Goal: Find specific page/section: Find specific page/section

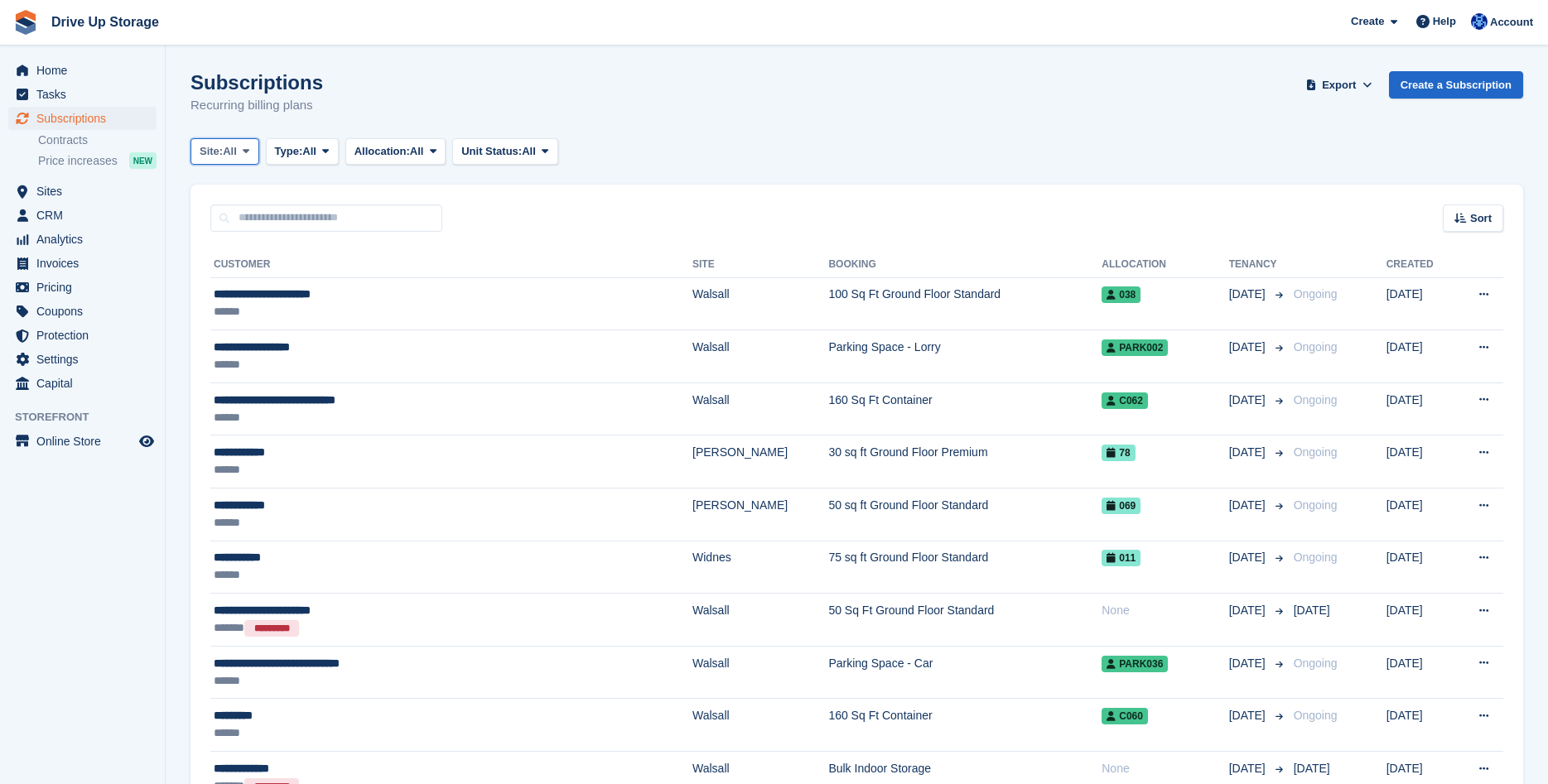
click at [249, 156] on icon at bounding box center [245, 151] width 7 height 11
click at [233, 283] on link "Widnes" at bounding box center [269, 280] width 144 height 29
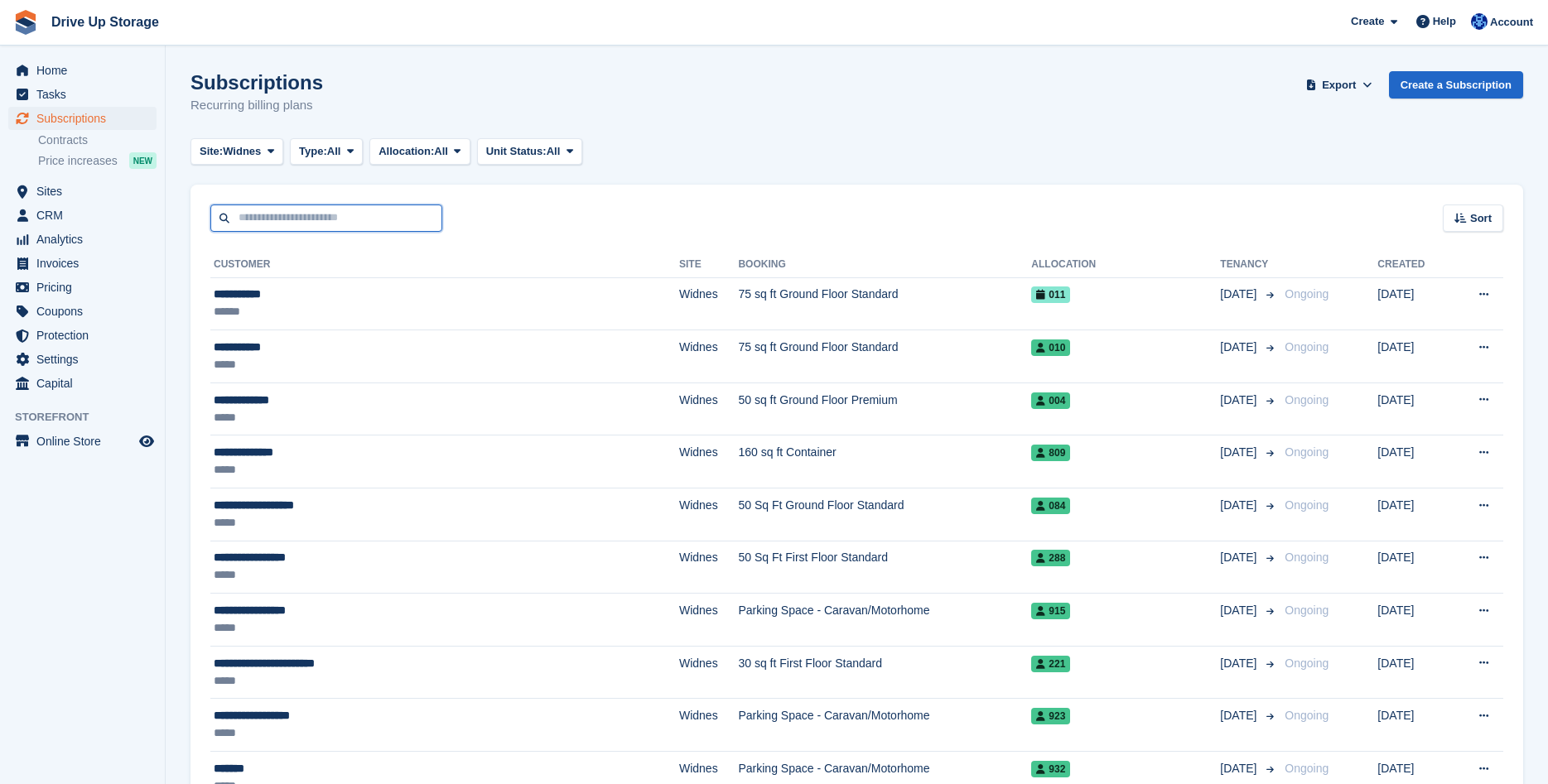
click at [257, 217] on input "text" at bounding box center [326, 218] width 232 height 27
type input "**********"
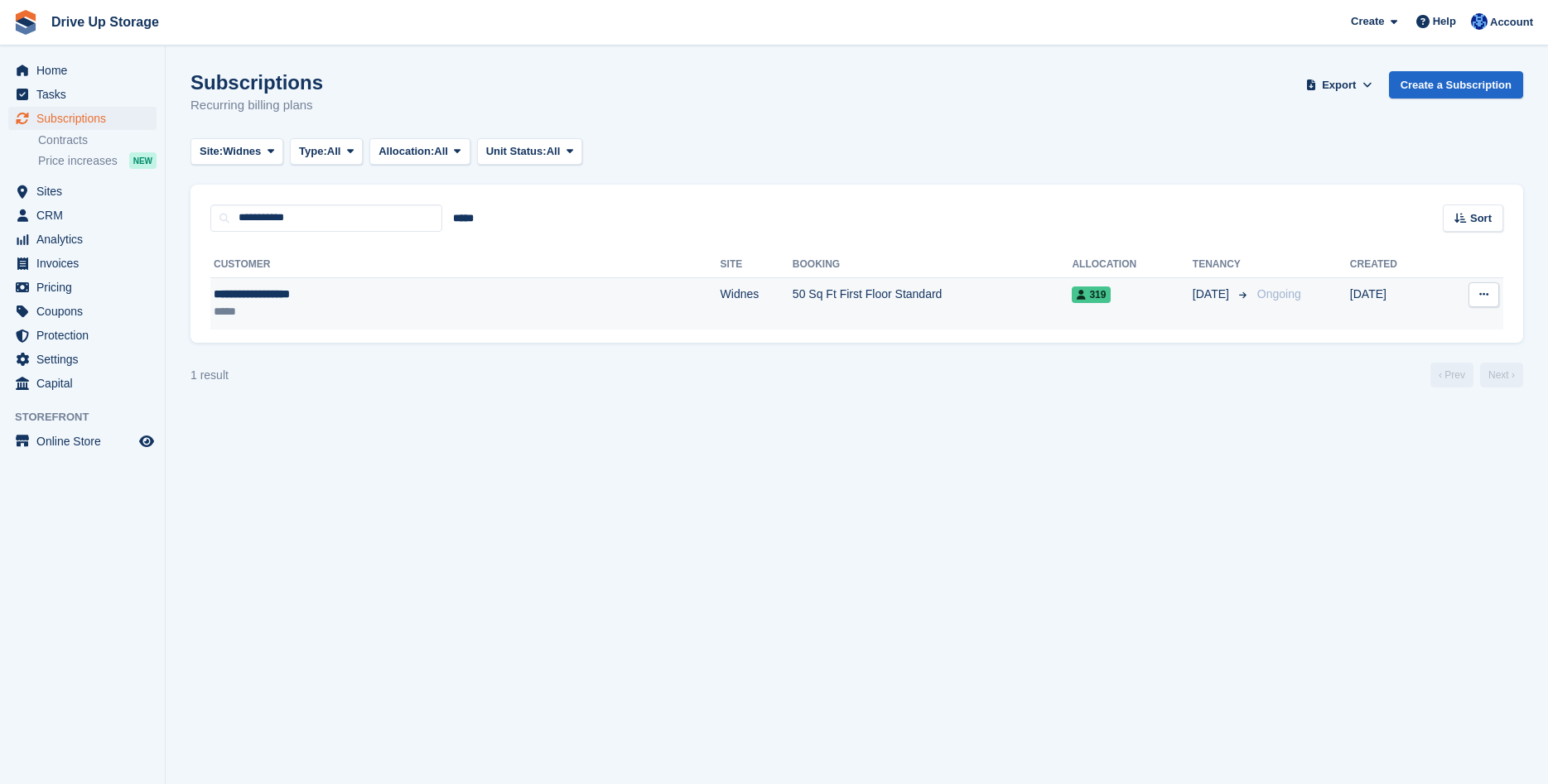
click at [403, 301] on div "**********" at bounding box center [347, 294] width 269 height 18
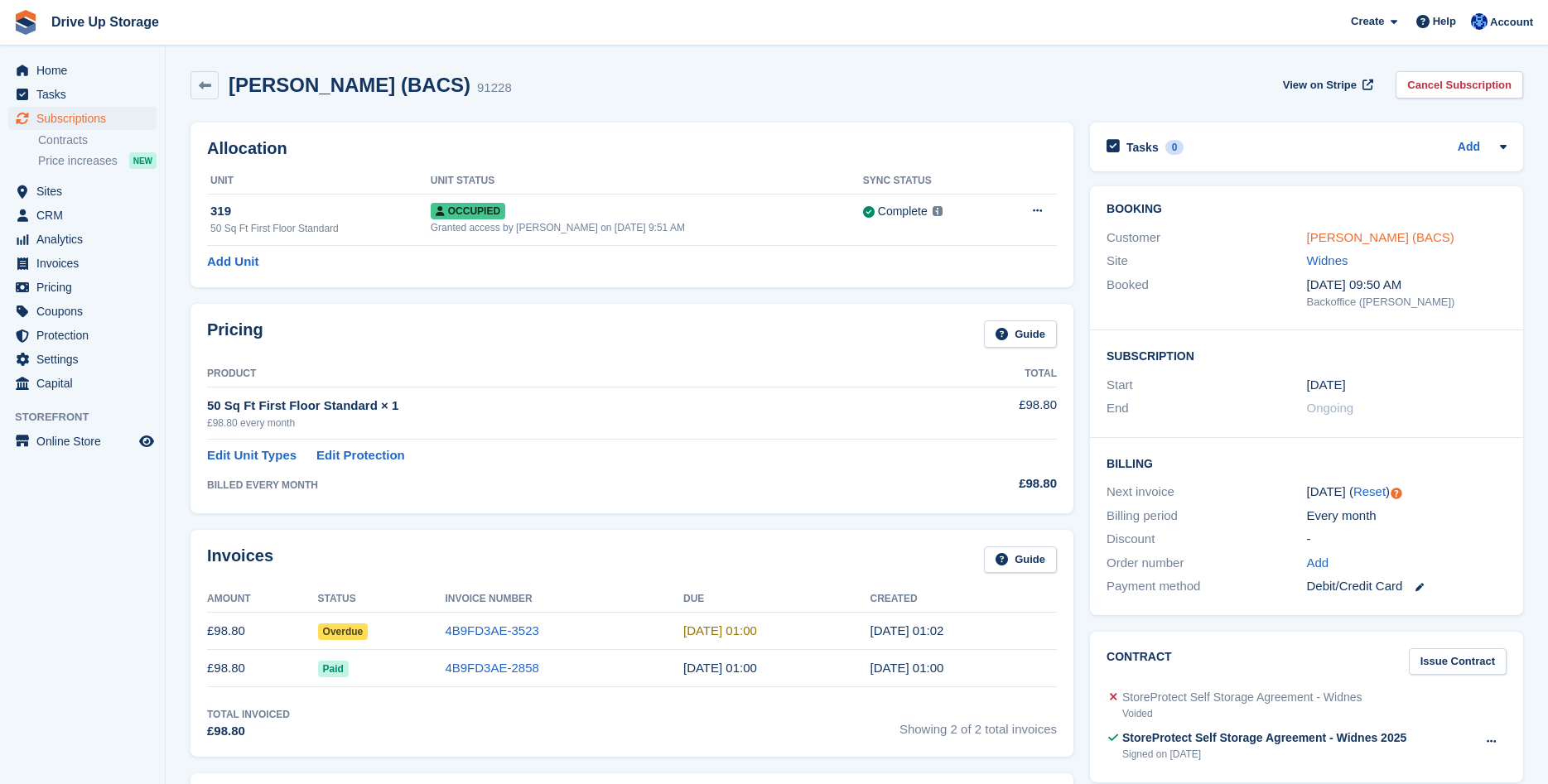
click at [1341, 240] on link "[PERSON_NAME] (BACS)" at bounding box center [1380, 237] width 148 height 14
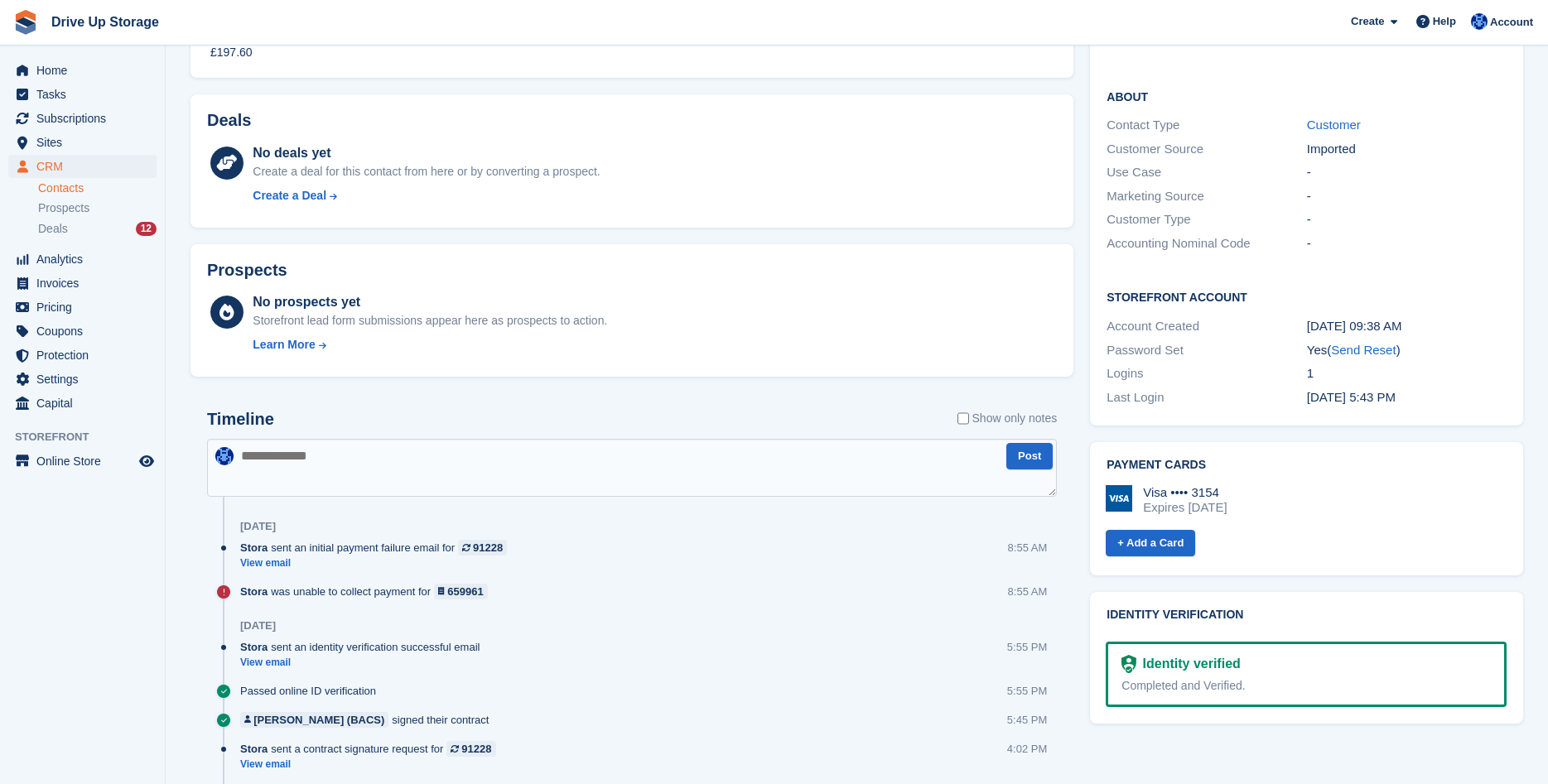
scroll to position [169, 0]
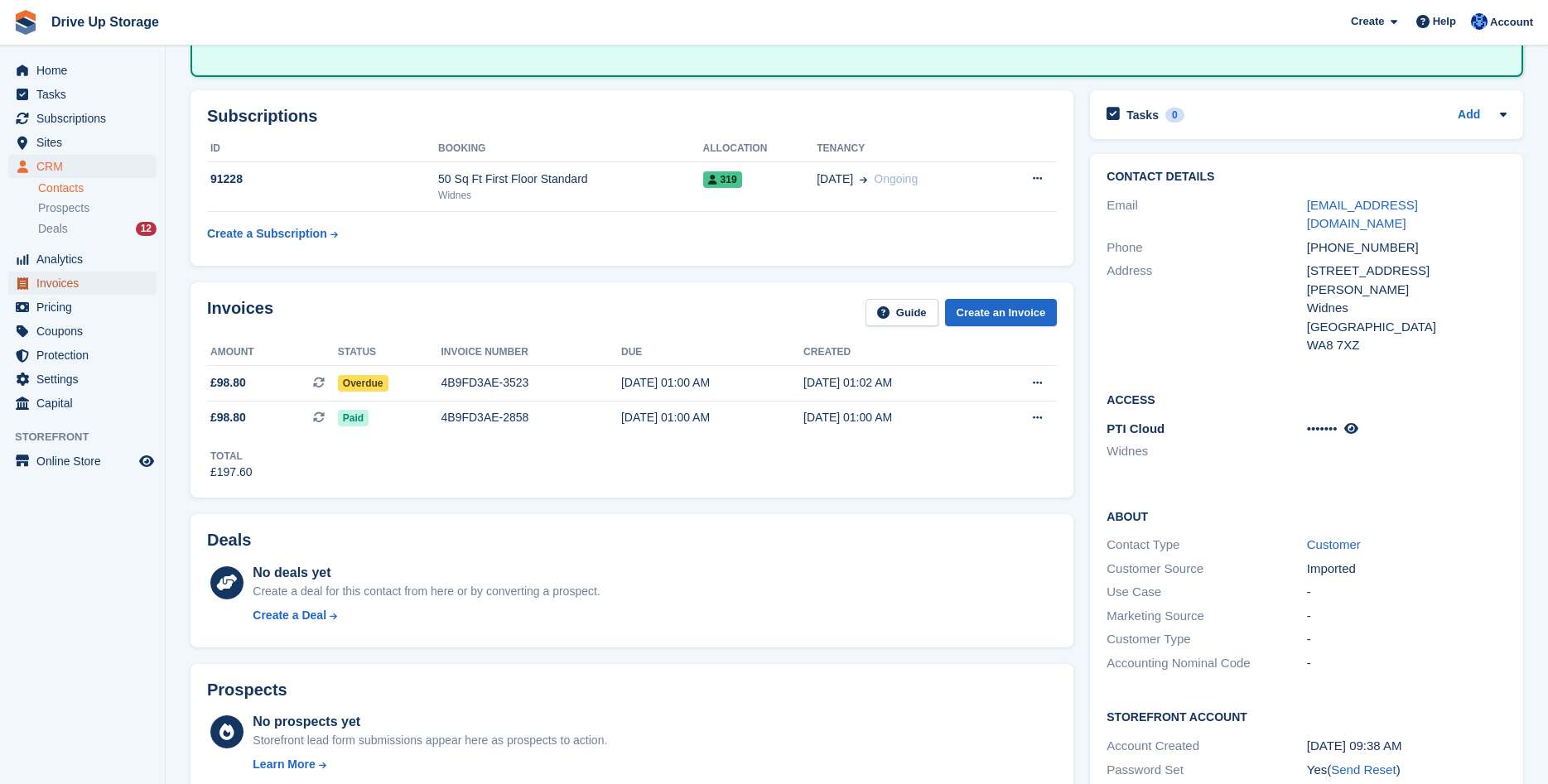
click at [65, 286] on span "Invoices" at bounding box center [86, 283] width 100 height 23
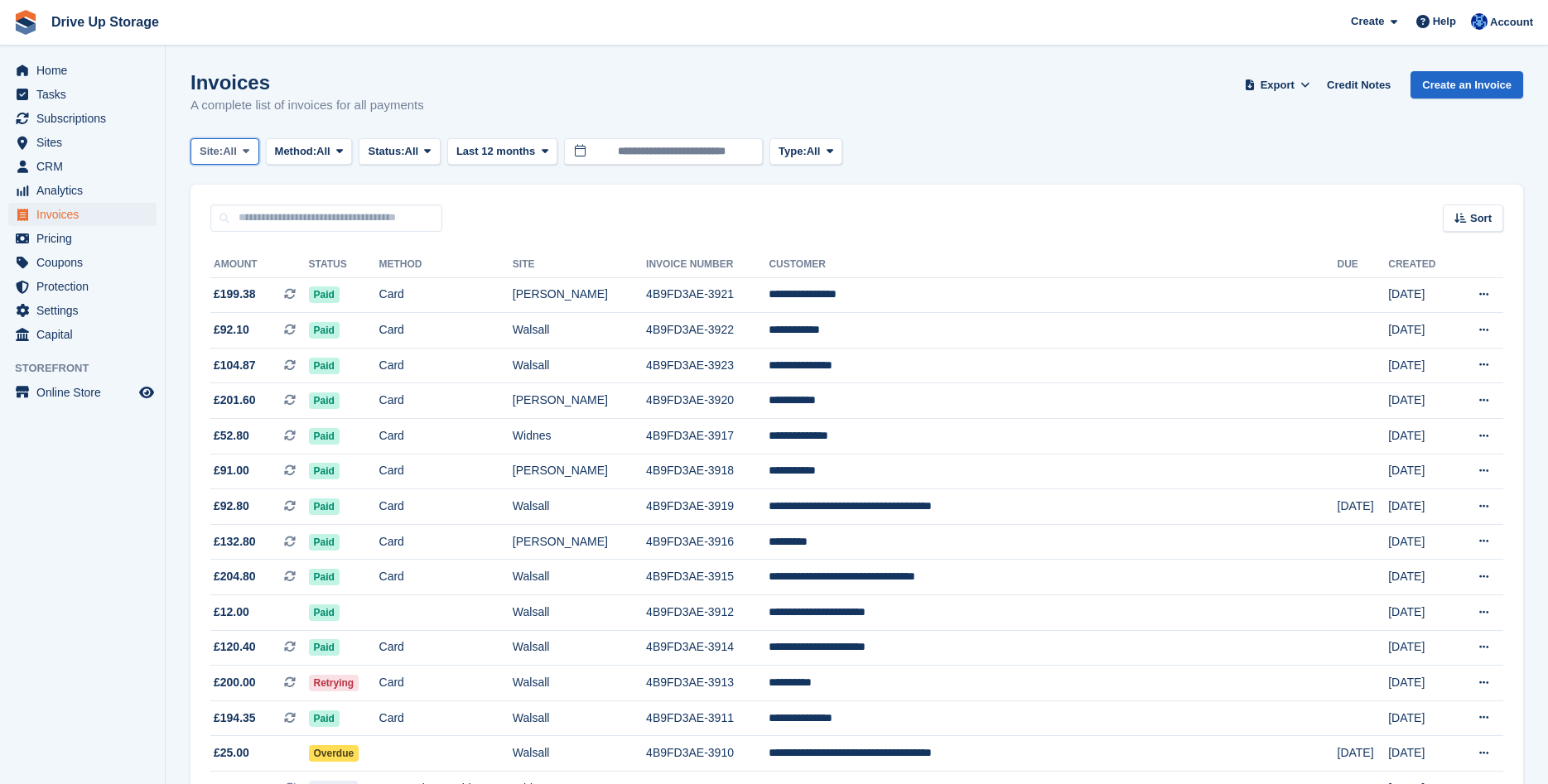
click at [249, 154] on icon at bounding box center [245, 151] width 7 height 11
click at [225, 279] on link "Widnes" at bounding box center [269, 280] width 144 height 29
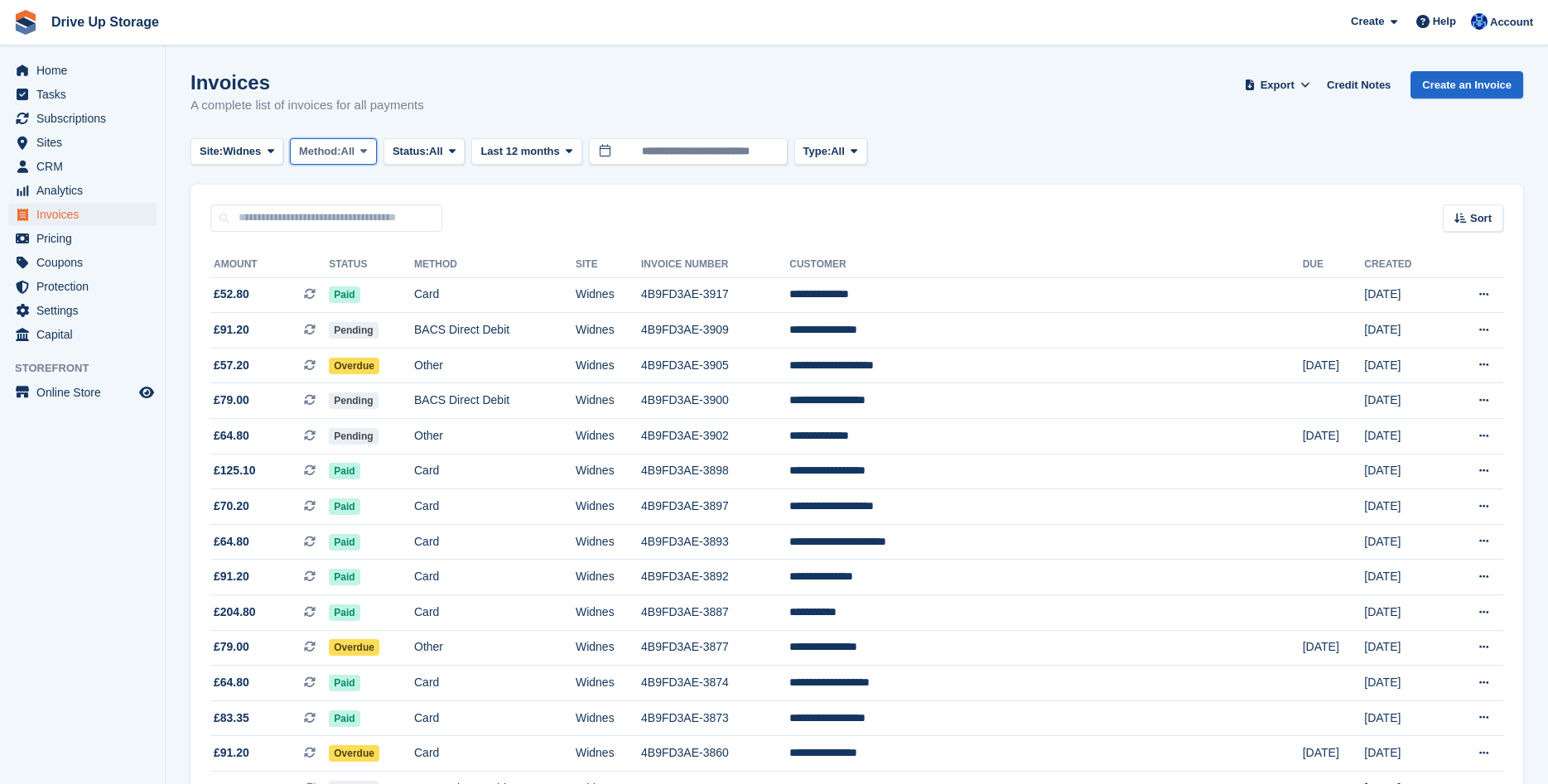
click at [367, 150] on icon at bounding box center [363, 151] width 7 height 11
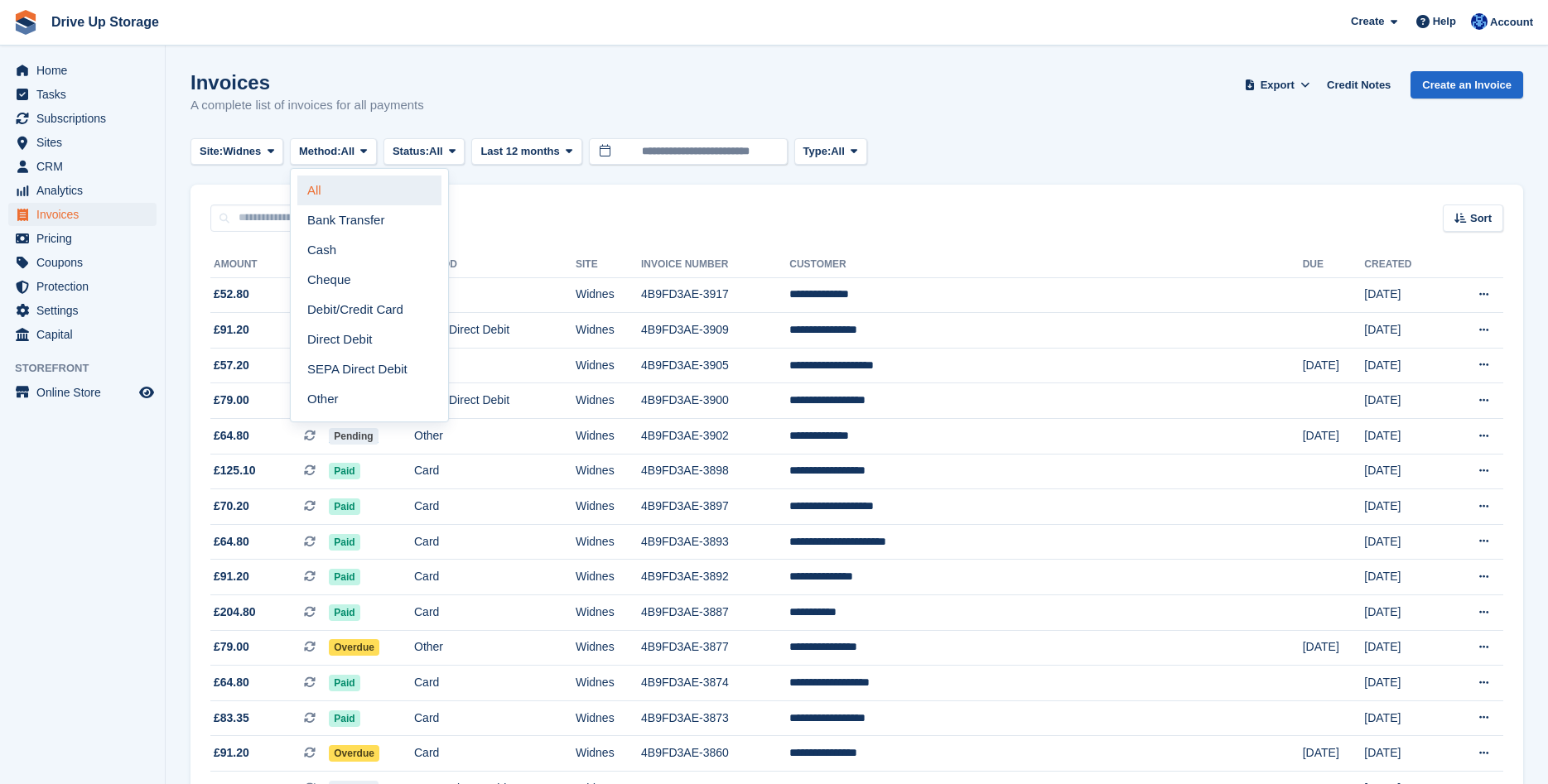
click at [318, 187] on link "All" at bounding box center [369, 191] width 144 height 29
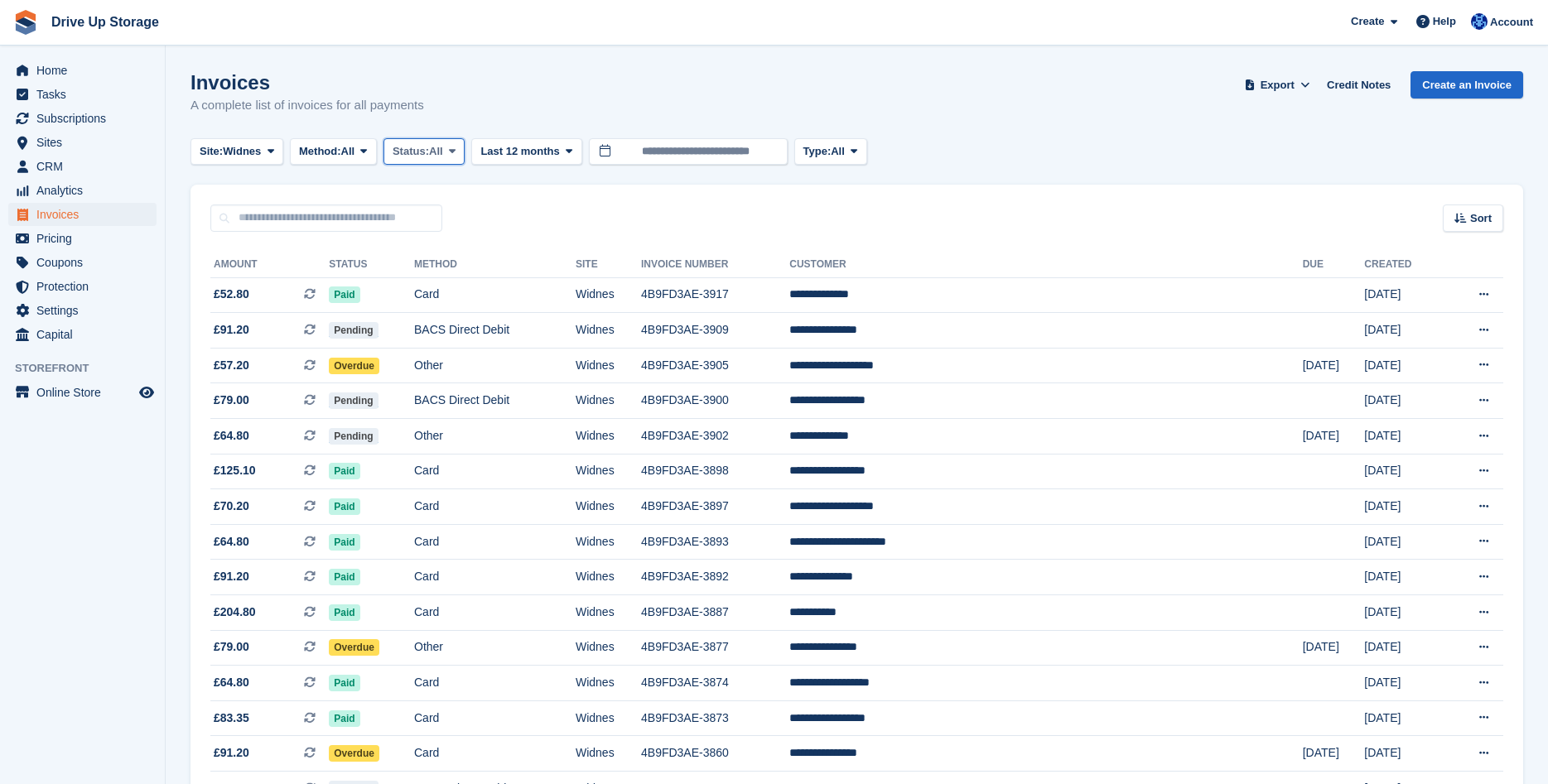
click at [456, 153] on icon at bounding box center [452, 151] width 7 height 11
click at [1010, 151] on div "Site: Widnes All Stroud Walsall Widnes Method: All All Bank Transfer Cash Chequ…" at bounding box center [857, 152] width 1332 height 27
click at [857, 152] on icon at bounding box center [854, 151] width 7 height 11
click at [940, 132] on div "Invoices A complete list of invoices for all payments Export Export Invoices Ex…" at bounding box center [857, 103] width 1332 height 64
click at [367, 153] on icon at bounding box center [363, 151] width 7 height 11
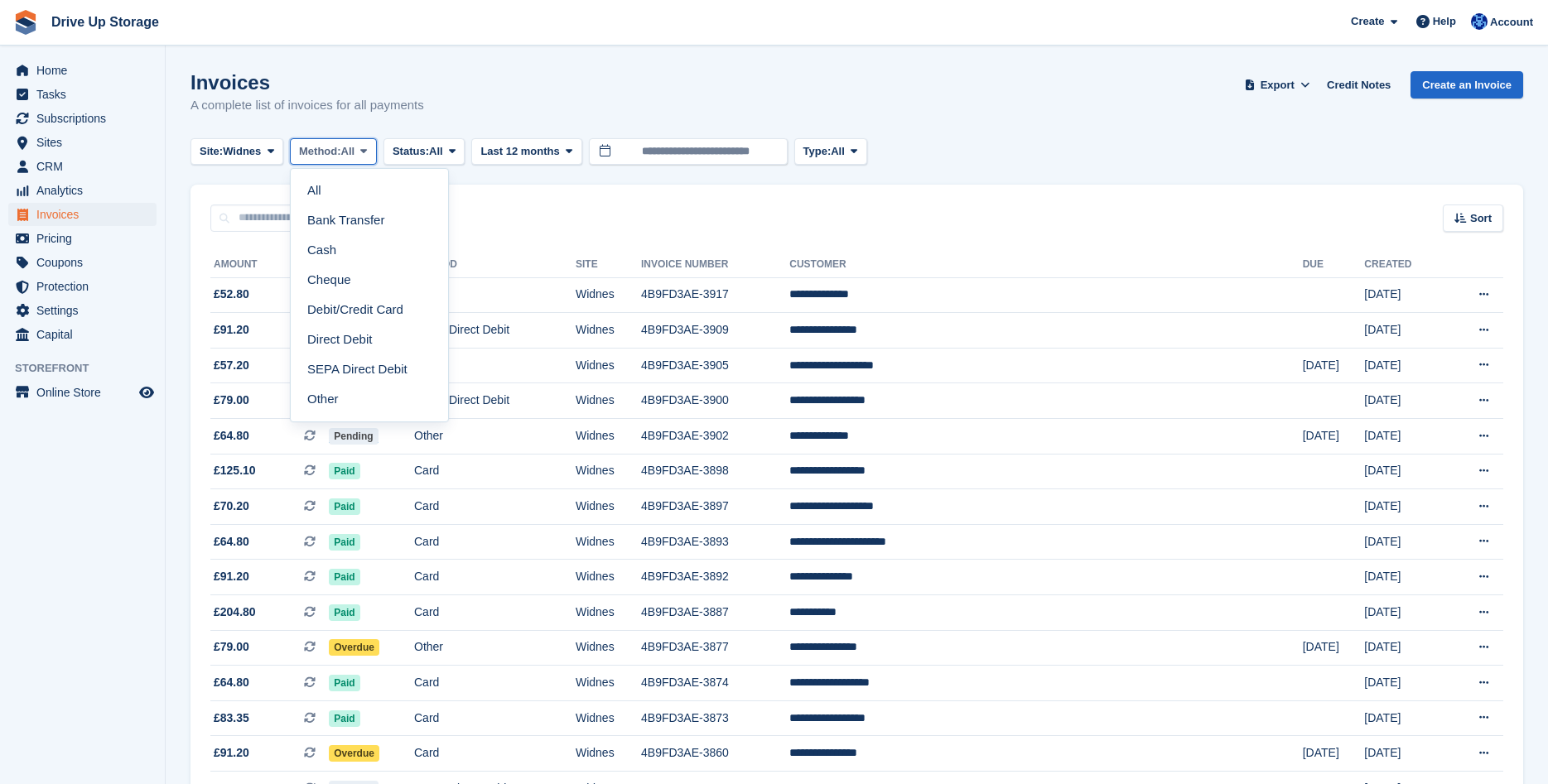
click at [367, 153] on icon at bounding box center [363, 151] width 7 height 11
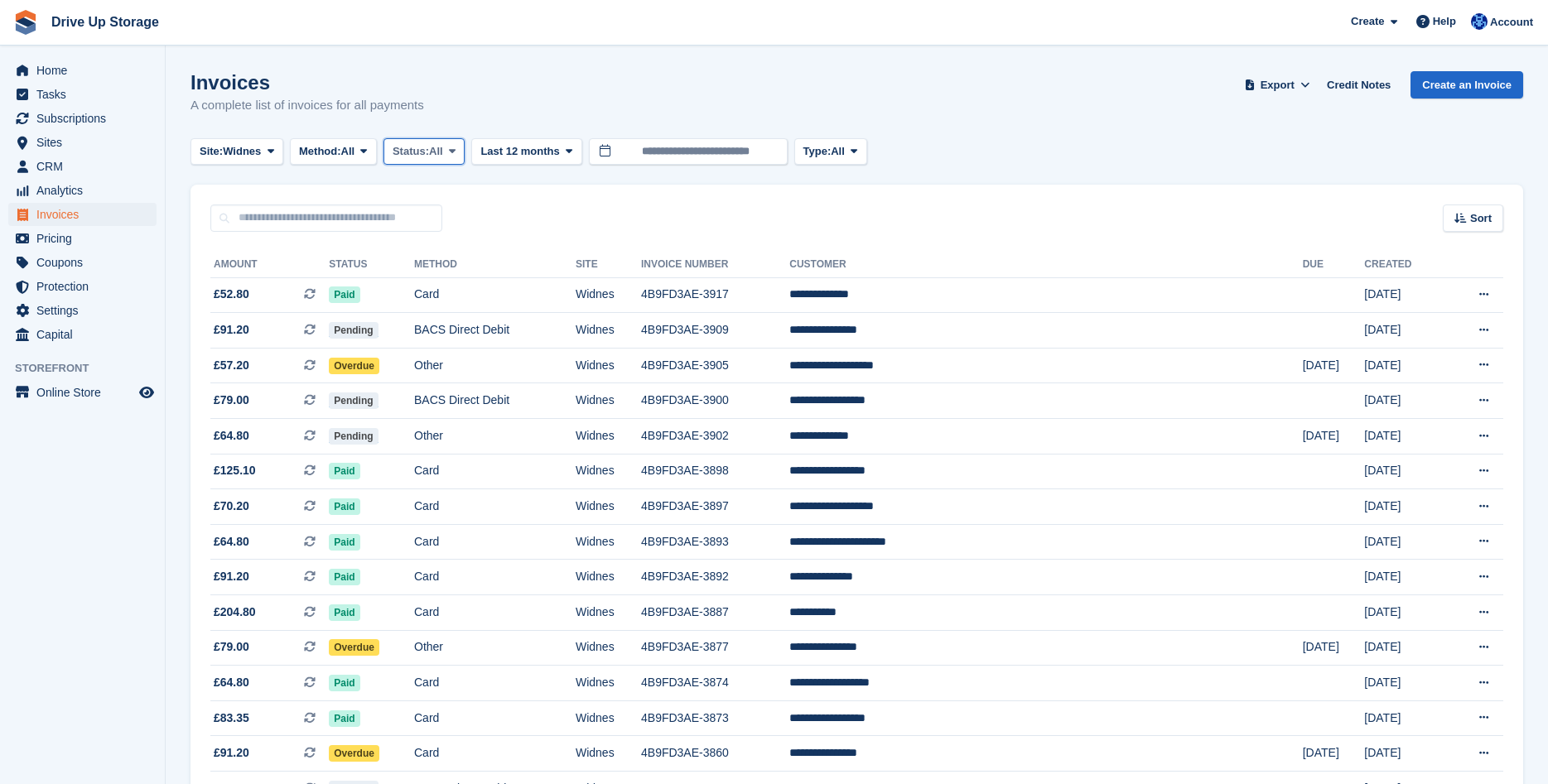
click at [456, 153] on icon at bounding box center [452, 151] width 7 height 11
click at [455, 281] on link "Open" at bounding box center [463, 280] width 144 height 29
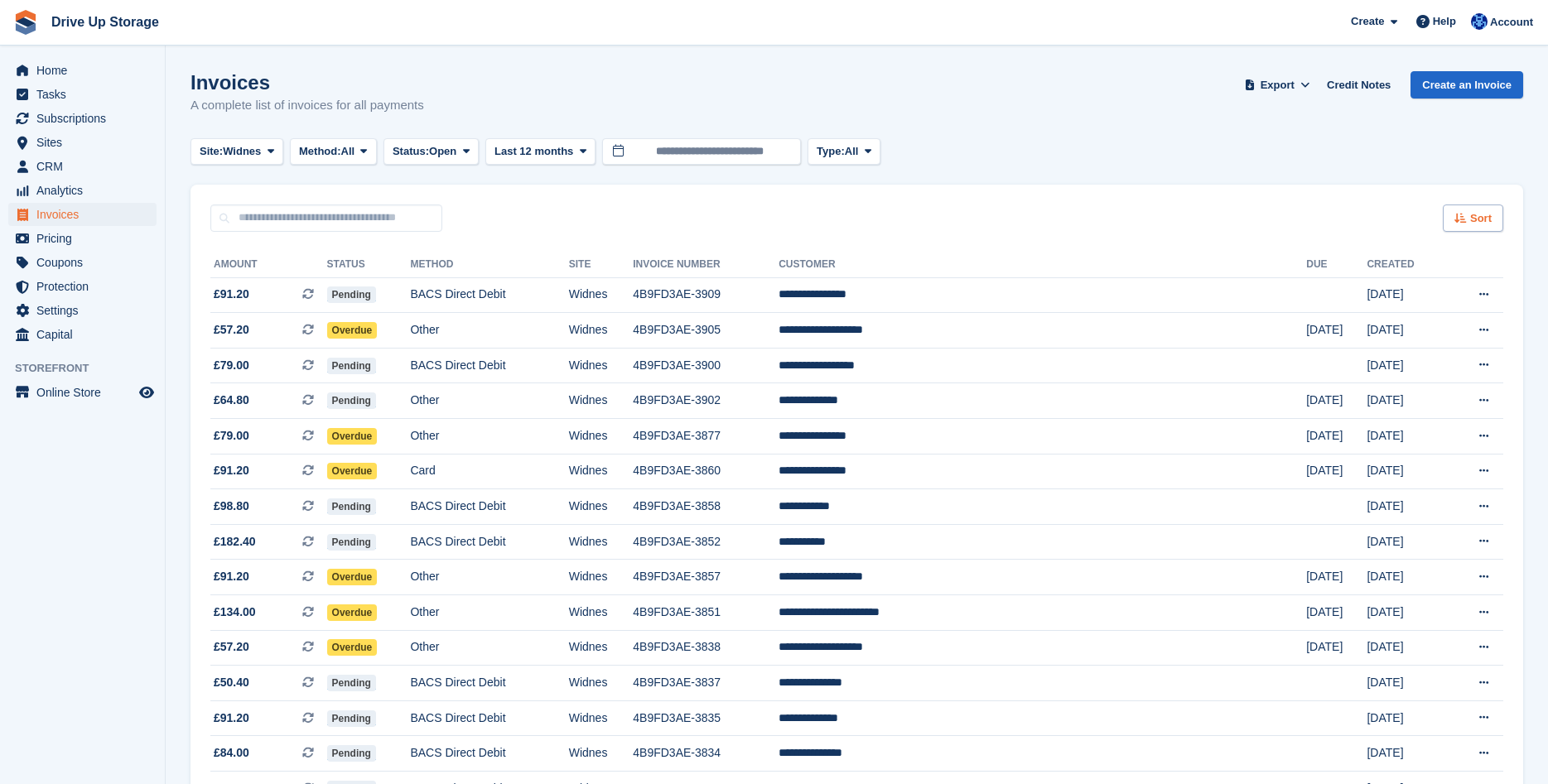
click at [1477, 213] on span "Sort" at bounding box center [1481, 218] width 22 height 17
click at [1405, 334] on span "Created (oldest first)" at bounding box center [1425, 328] width 113 height 14
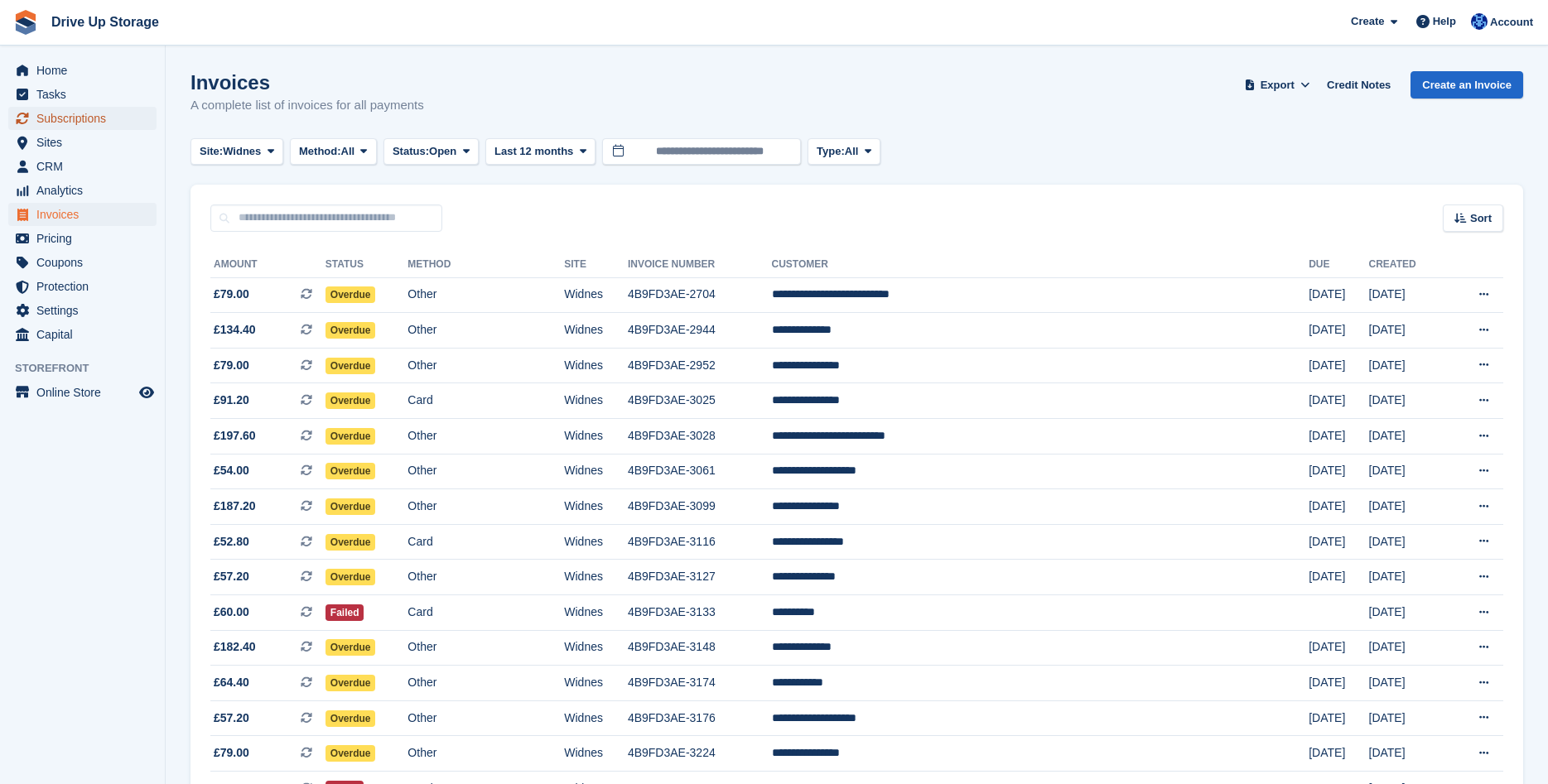
click at [74, 118] on span "Subscriptions" at bounding box center [86, 118] width 100 height 23
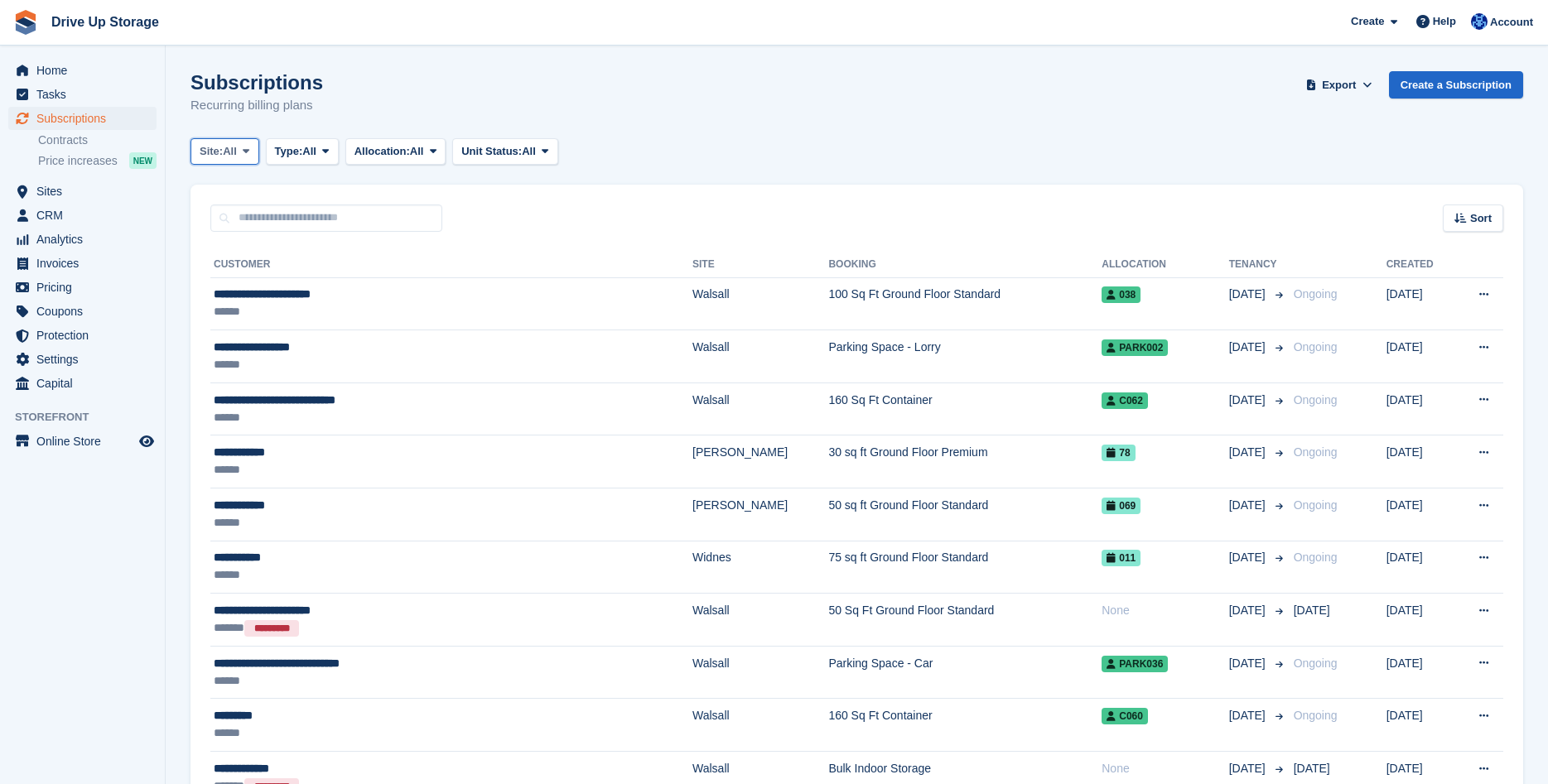
click at [248, 152] on icon at bounding box center [245, 151] width 7 height 11
click at [235, 280] on link "Widnes" at bounding box center [269, 280] width 144 height 29
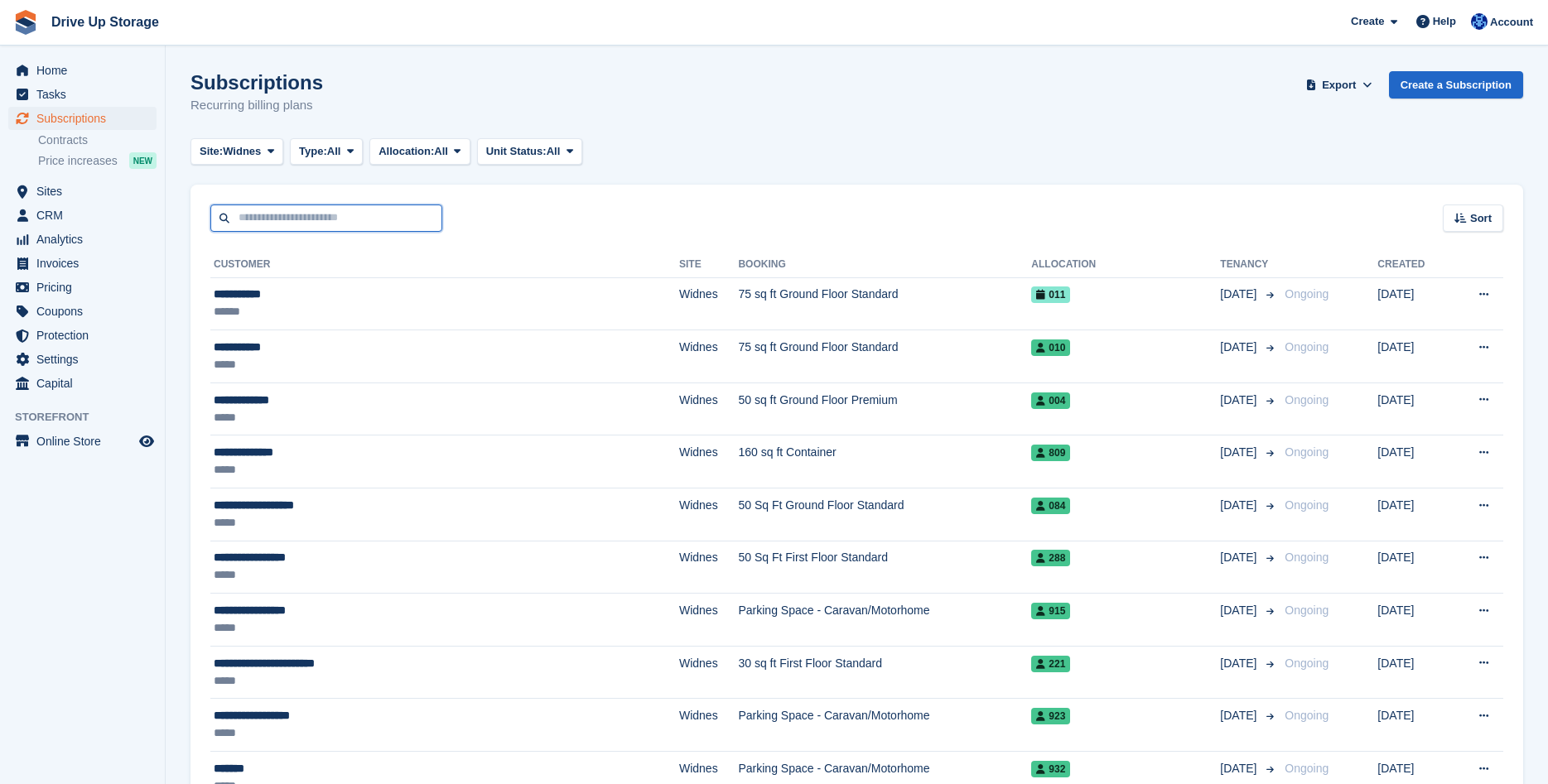
click at [319, 218] on input "text" at bounding box center [326, 218] width 232 height 27
type input "*****"
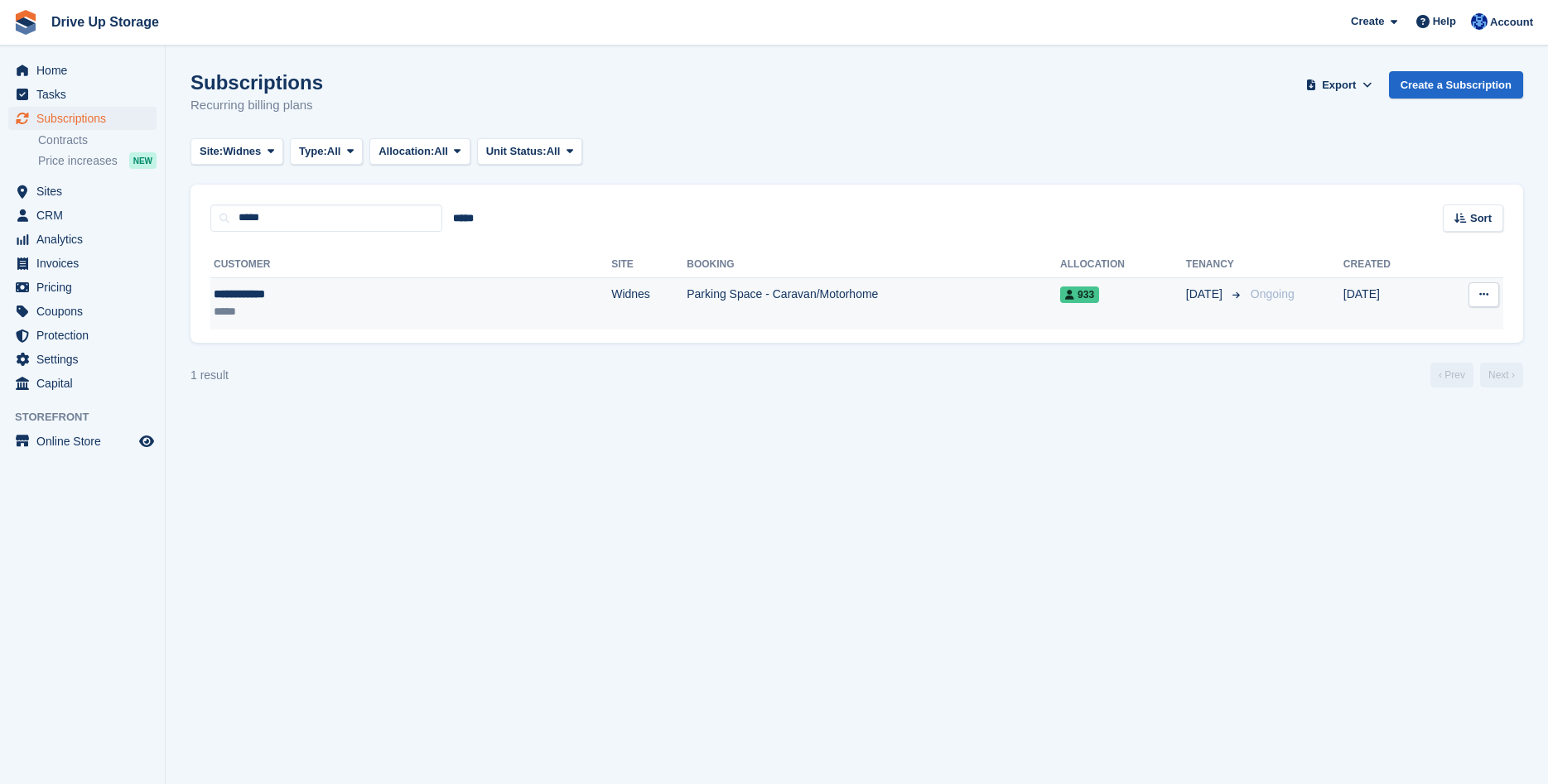
click at [285, 299] on div "**********" at bounding box center [314, 294] width 202 height 18
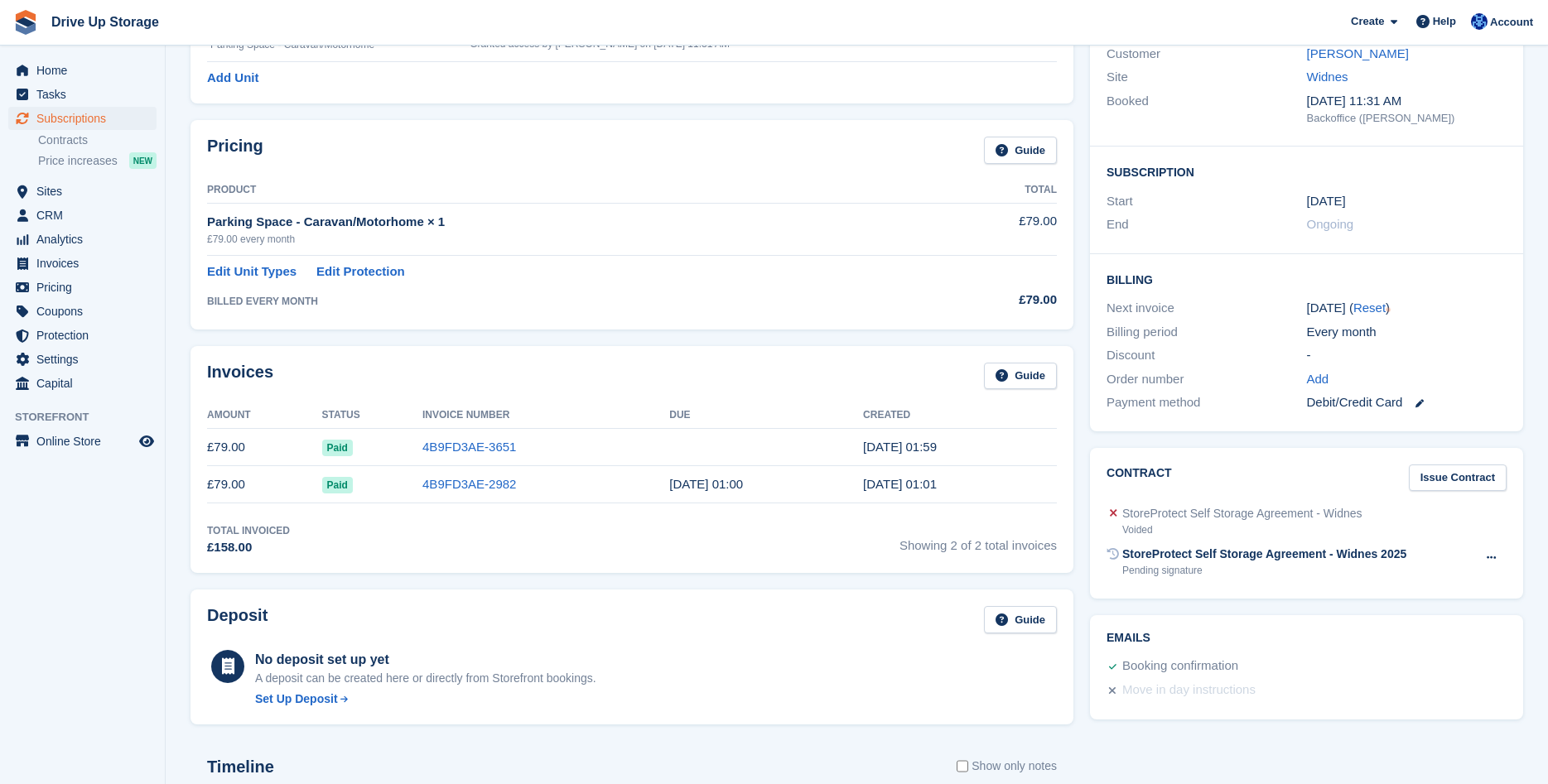
scroll to position [253, 0]
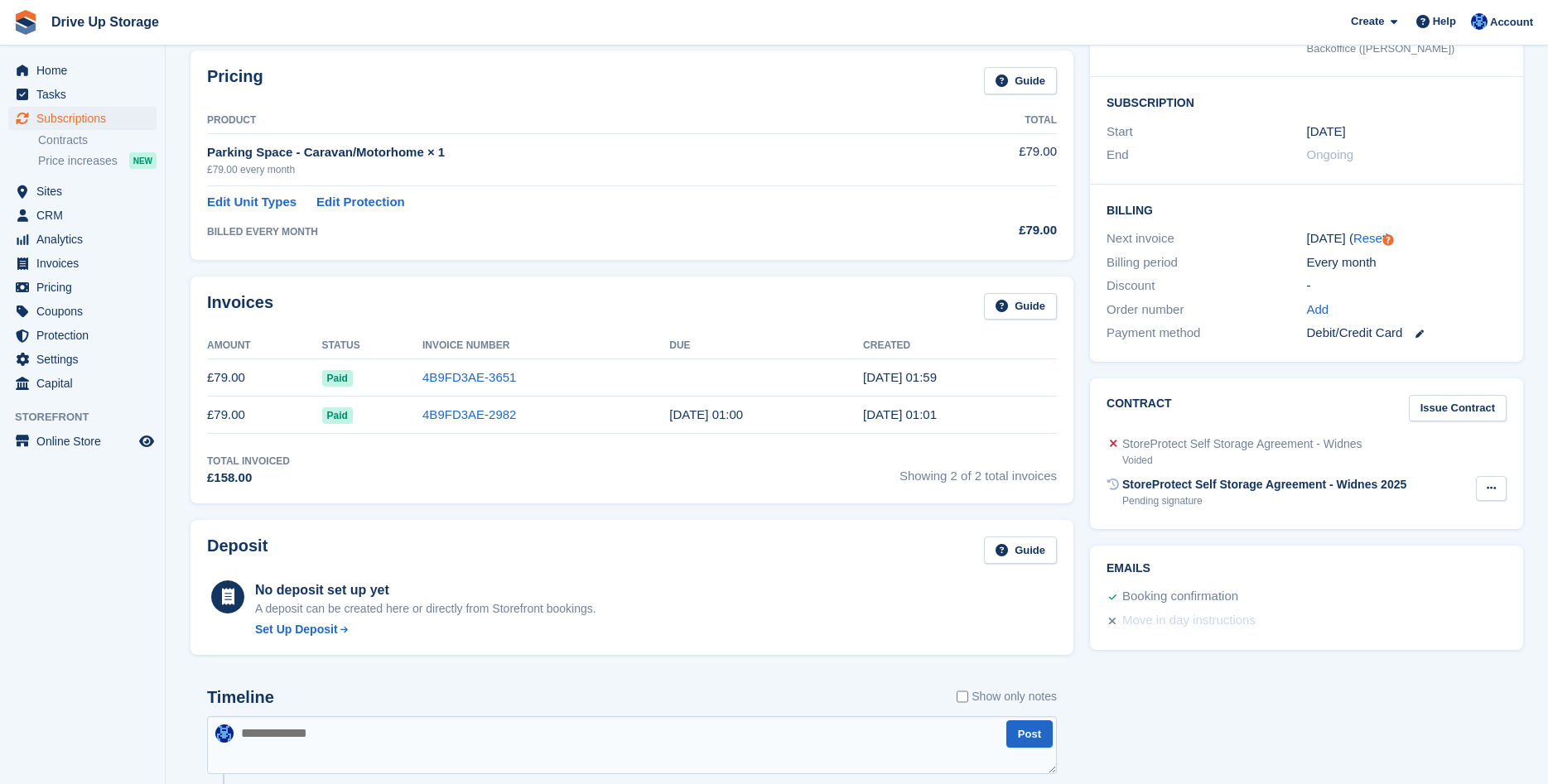
click at [1488, 486] on icon at bounding box center [1490, 488] width 9 height 11
click at [1282, 718] on div "Tasks 0 Add No tasks related to Subscription #91260 Booking Customer Edward Lom…" at bounding box center [1306, 642] width 450 height 1562
click at [1487, 489] on icon at bounding box center [1490, 488] width 9 height 11
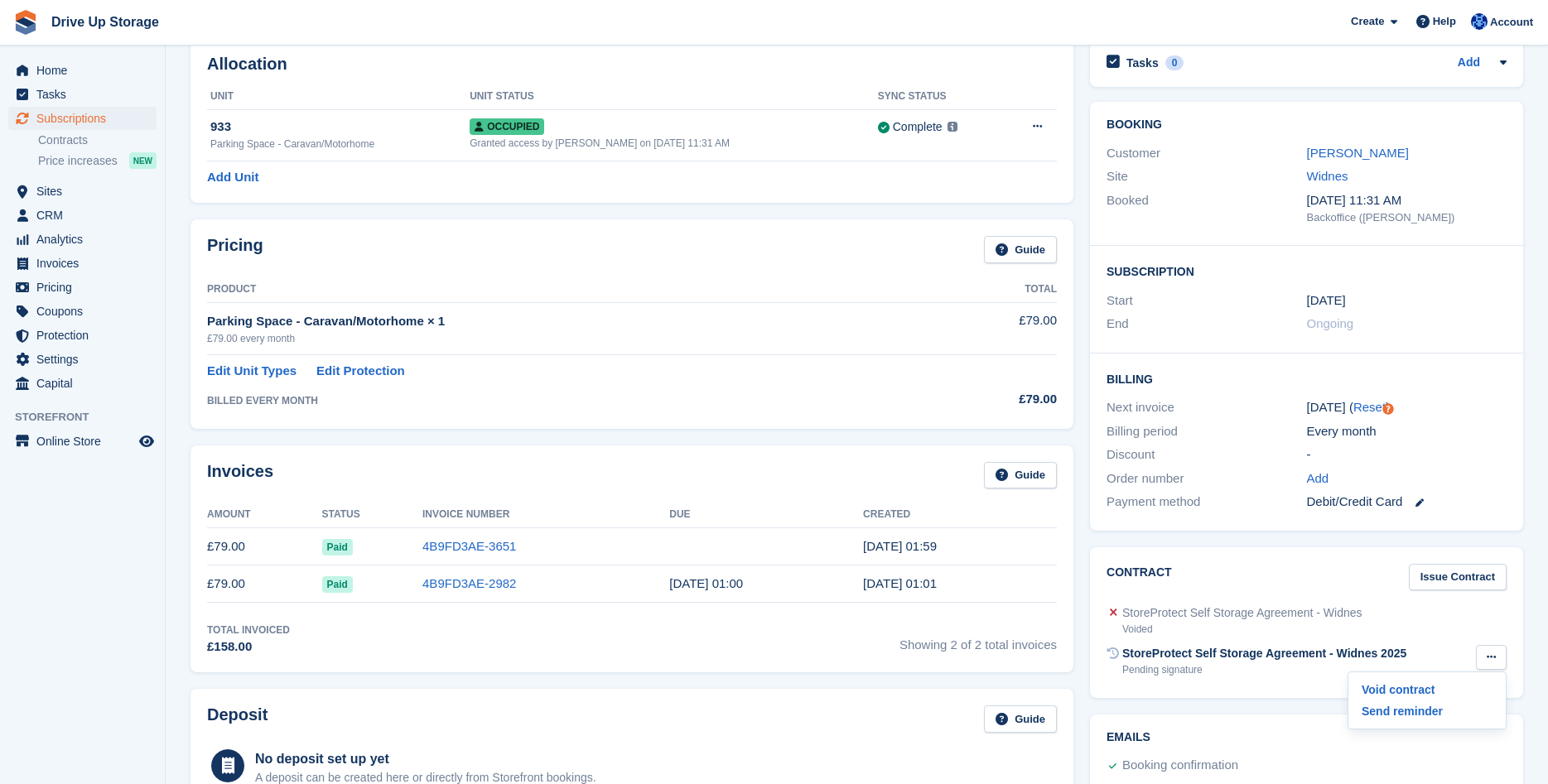
scroll to position [0, 0]
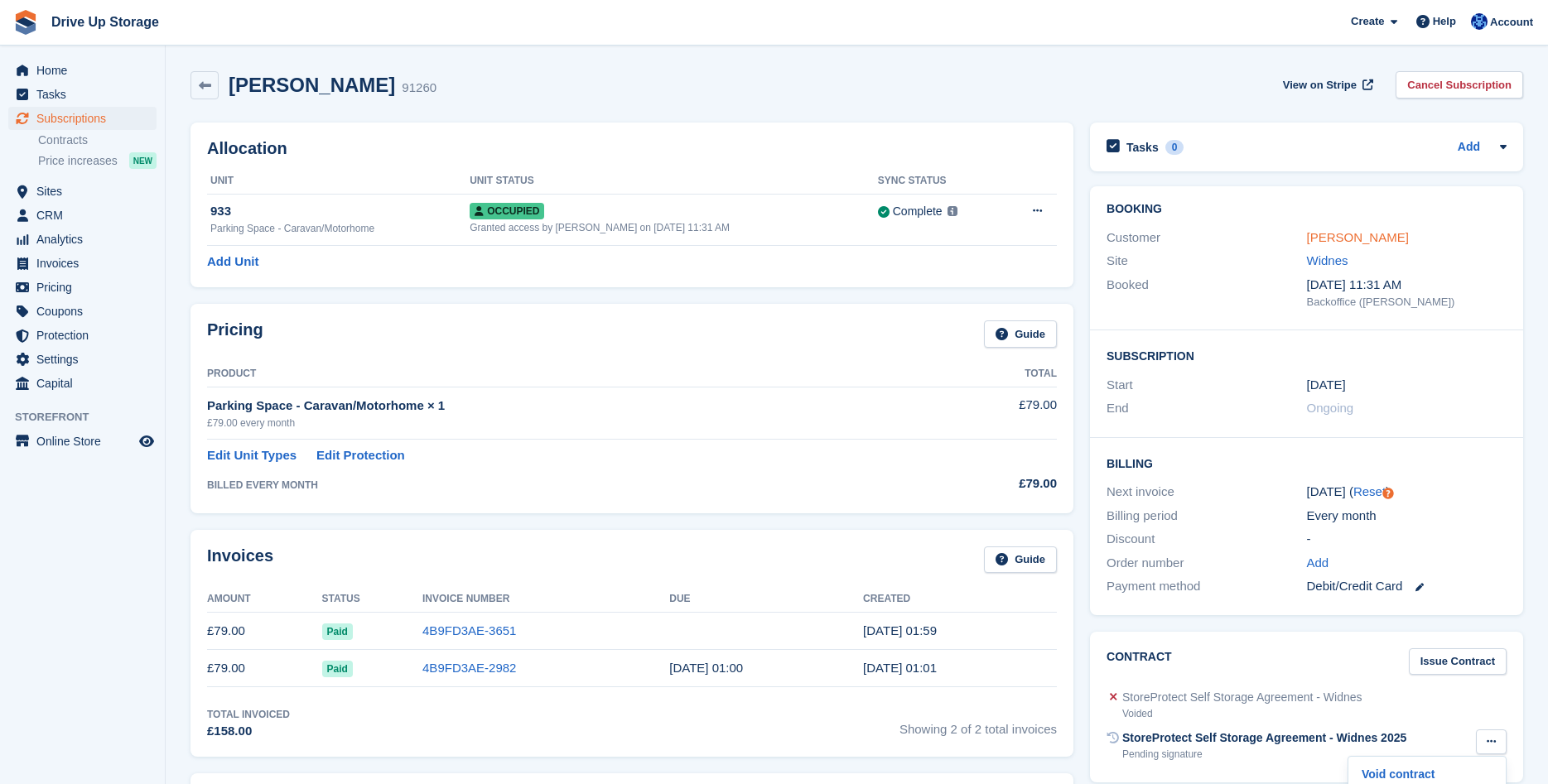
click at [1336, 236] on link "Edward Lomax" at bounding box center [1357, 237] width 102 height 14
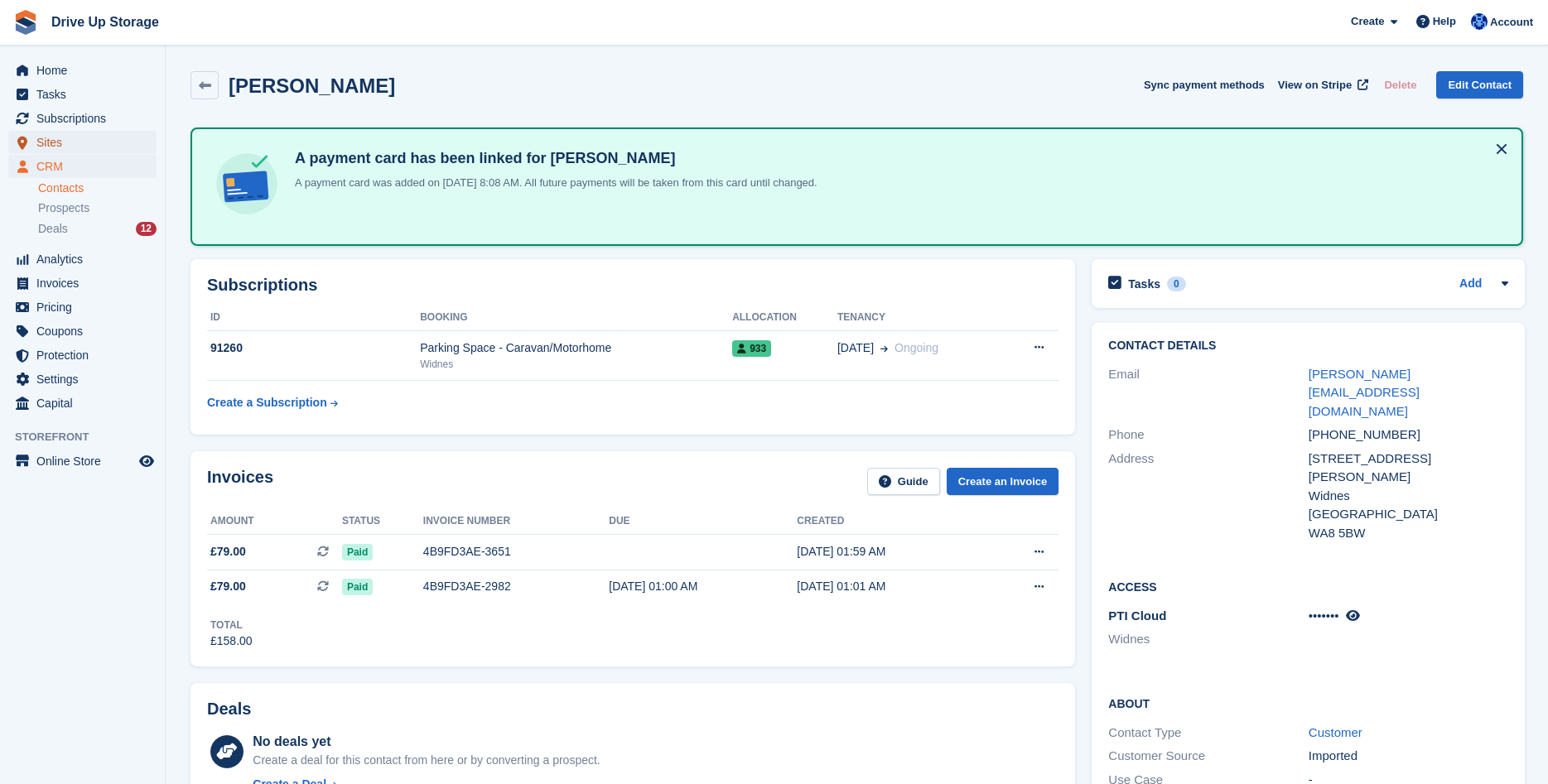
click at [65, 143] on span "Sites" at bounding box center [86, 143] width 100 height 23
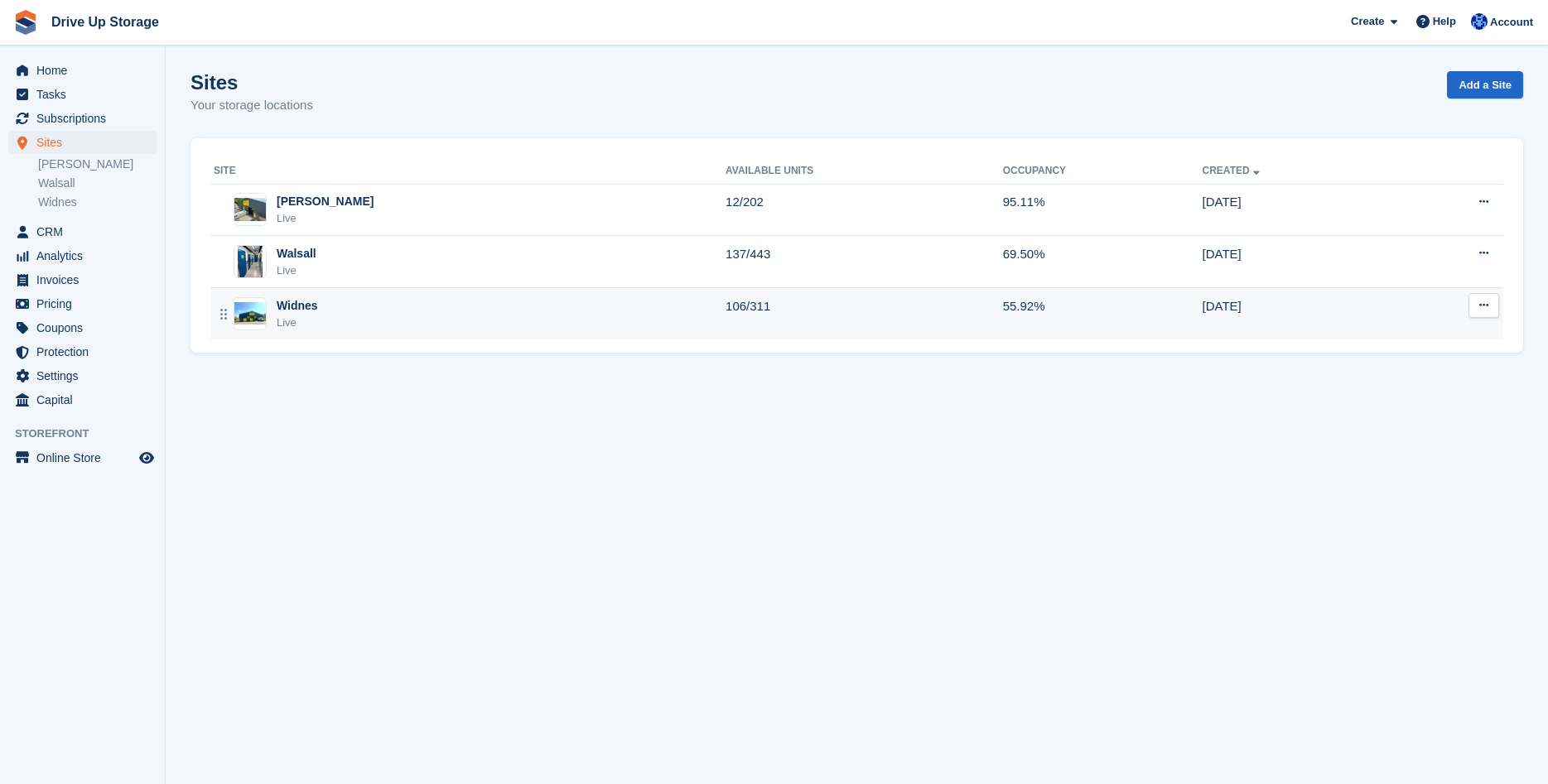
click at [289, 306] on div "Widnes" at bounding box center [297, 306] width 41 height 18
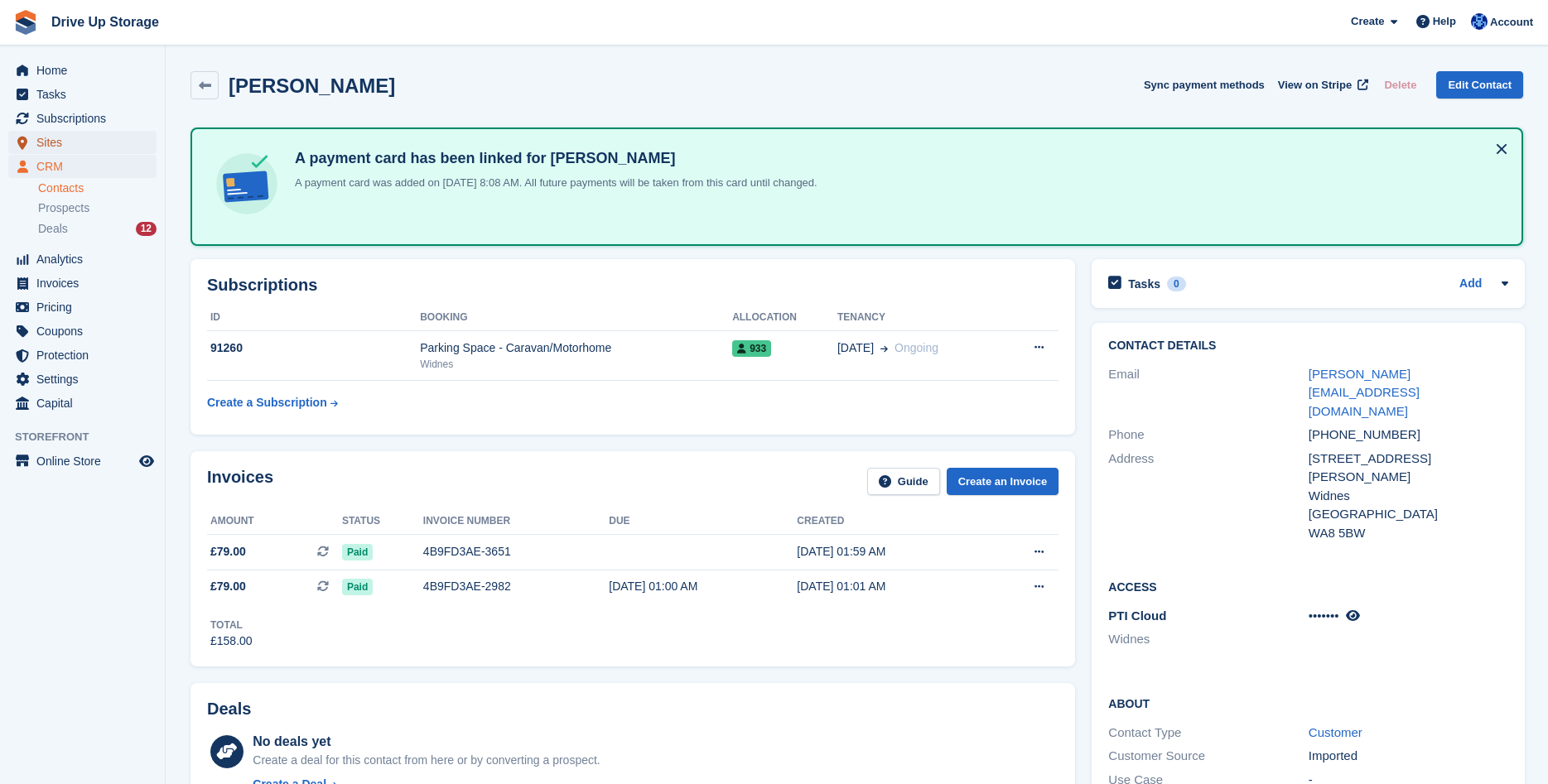
click at [43, 138] on span "Sites" at bounding box center [86, 143] width 100 height 23
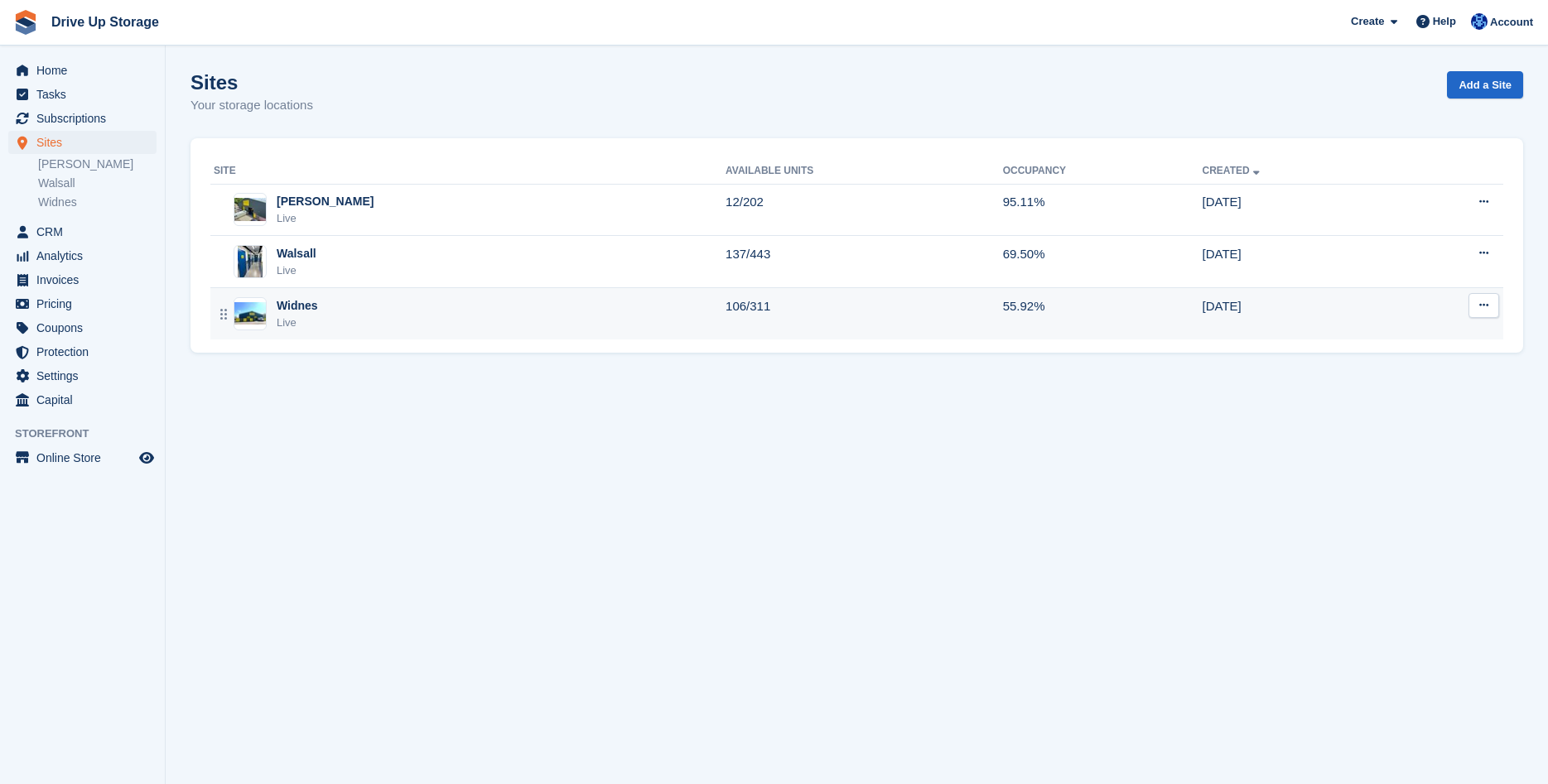
click at [311, 316] on div "Live" at bounding box center [297, 323] width 41 height 17
